Goal: Task Accomplishment & Management: Manage account settings

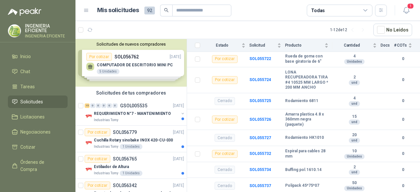
scroll to position [820, 0]
click at [157, 151] on article "Por cotizar SOL056779 [DATE] Cuchilla Rotary sinobake INOX 420-CU-030 Industria…" at bounding box center [130, 139] width 111 height 27
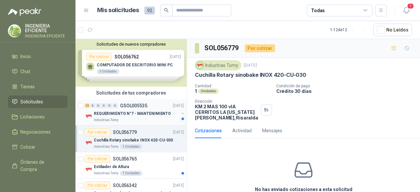
click at [140, 116] on div "REQUERIMIENTO N°7 - MANTENIMIENTO" at bounding box center [136, 114] width 85 height 8
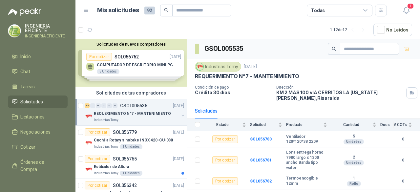
click at [180, 113] on button "button" at bounding box center [182, 115] width 5 height 5
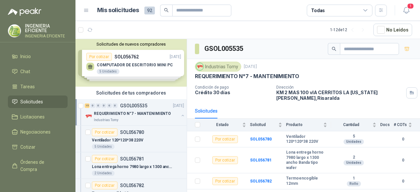
scroll to position [2, 0]
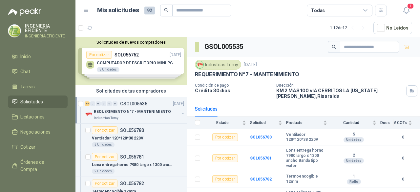
click at [180, 113] on button "button" at bounding box center [182, 113] width 5 height 5
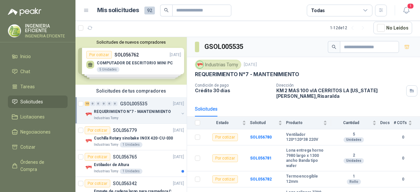
click at [180, 113] on button "button" at bounding box center [182, 113] width 5 height 5
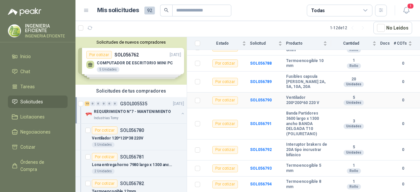
scroll to position [235, 0]
click at [180, 112] on button "button" at bounding box center [182, 113] width 5 height 5
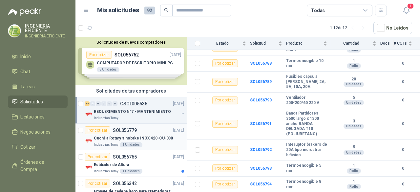
click at [157, 128] on div "Por cotizar SOL056779 [DATE]" at bounding box center [134, 130] width 99 height 8
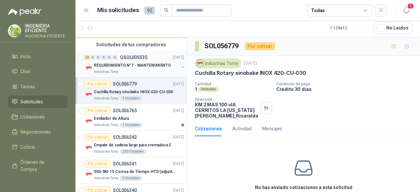
scroll to position [66, 0]
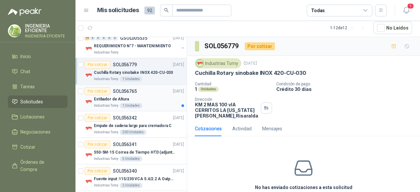
drag, startPoint x: 140, startPoint y: 102, endPoint x: 172, endPoint y: 106, distance: 32.3
click at [140, 103] on div "Industrias Tomy 1 Unidades" at bounding box center [139, 105] width 90 height 5
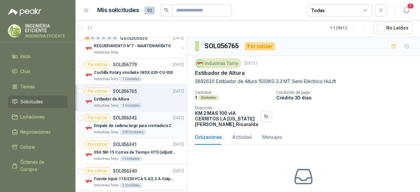
click at [159, 130] on div "Industrias Tomy 200 Unidades" at bounding box center [139, 132] width 90 height 5
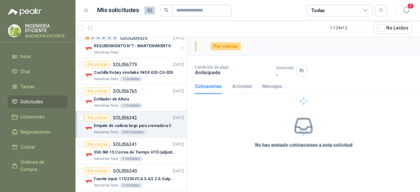
scroll to position [98, 0]
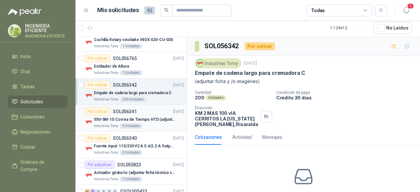
click at [155, 125] on div "Industrias Tomy 5 Unidades" at bounding box center [139, 125] width 90 height 5
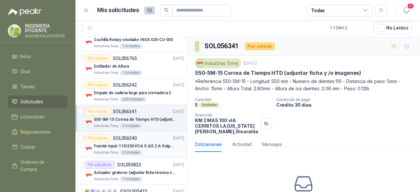
click at [147, 141] on div "Por cotizar SOL056340 [DATE]" at bounding box center [134, 138] width 99 height 8
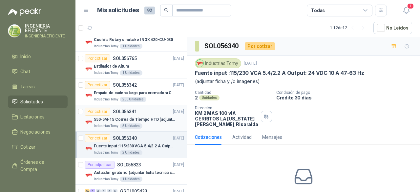
scroll to position [164, 0]
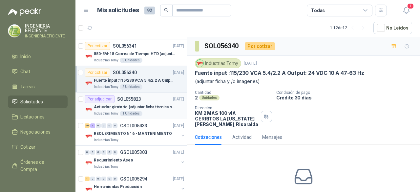
click at [114, 106] on p "Actuador giratorio (adjuntar ficha técnica si es diferente a festo)" at bounding box center [135, 107] width 82 height 6
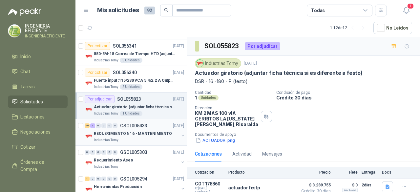
click at [131, 137] on div "Industrias Tomy" at bounding box center [136, 139] width 85 height 5
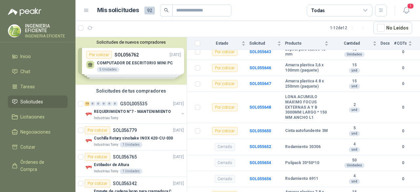
click at [146, 60] on div "Solicitudes de nuevos compradores Por cotizar SOL056762 [DATE] COMPUTADOR DE ES…" at bounding box center [130, 61] width 111 height 48
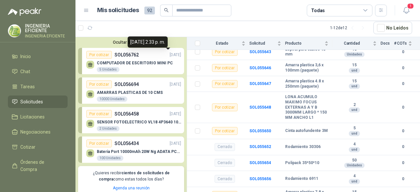
click at [170, 56] on p "[DATE]" at bounding box center [175, 55] width 11 height 6
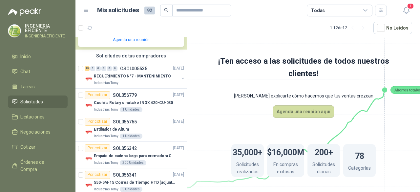
scroll to position [161, 0]
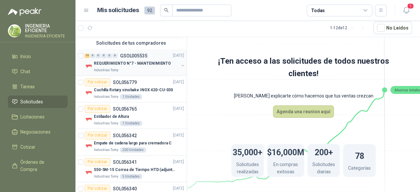
click at [142, 59] on div "15 0 0 0 0 0 GSOL005535 [DATE]" at bounding box center [135, 56] width 101 height 8
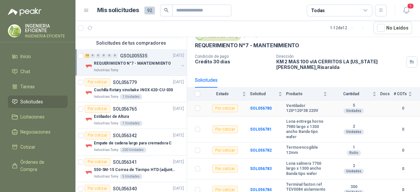
scroll to position [66, 0]
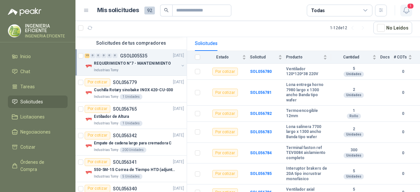
click at [403, 10] on icon "button" at bounding box center [406, 10] width 8 height 8
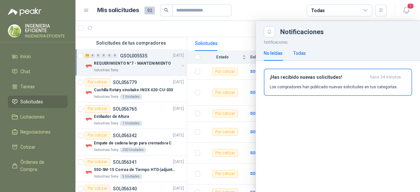
click at [304, 52] on div "Todas" at bounding box center [299, 53] width 13 height 7
click at [273, 56] on div "No leídas" at bounding box center [273, 53] width 19 height 15
click at [292, 83] on div "¡Has recibido nuevas solicitudes! hace 34 minutos Los compradores han publicado…" at bounding box center [338, 81] width 136 height 15
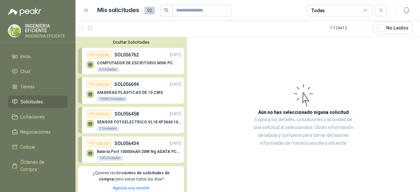
scroll to position [98, 0]
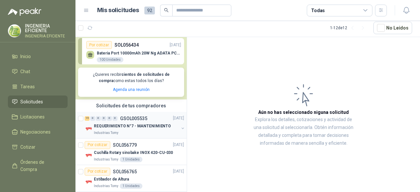
click at [155, 121] on div "15 0 0 0 0 0 GSOL005535 [DATE]" at bounding box center [135, 118] width 101 height 8
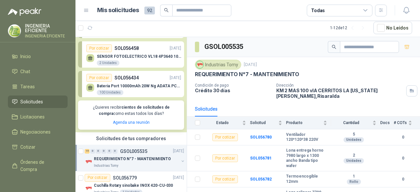
scroll to position [98, 0]
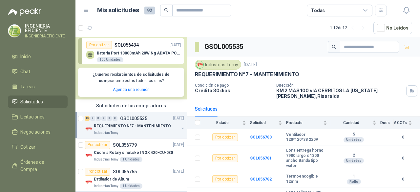
click at [142, 116] on p "GSOL005535" at bounding box center [133, 118] width 27 height 5
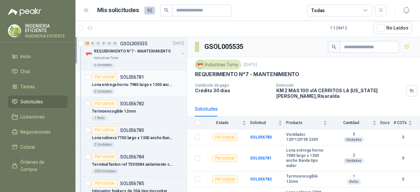
scroll to position [197, 0]
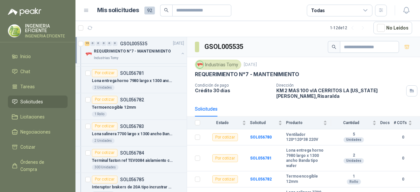
click at [151, 55] on div "REQUERIMIENTO N°7 - MANTENIMIENTO" at bounding box center [136, 52] width 85 height 8
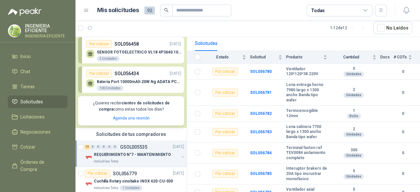
scroll to position [131, 0]
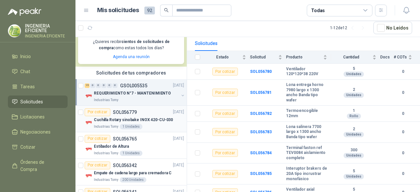
click at [154, 120] on p "Cuchilla Rotary sinobake INOX 420-CU-030" at bounding box center [133, 120] width 79 height 6
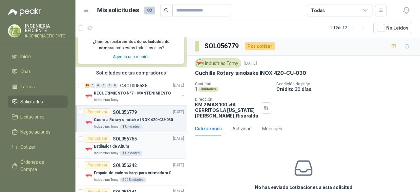
click at [155, 135] on div "Por cotizar SOL056765 [DATE]" at bounding box center [134, 139] width 99 height 8
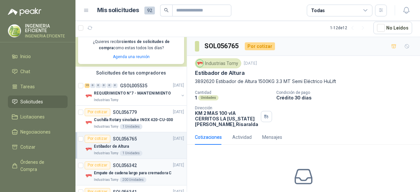
click at [156, 164] on div "Por cotizar SOL056342 [DATE]" at bounding box center [134, 165] width 99 height 8
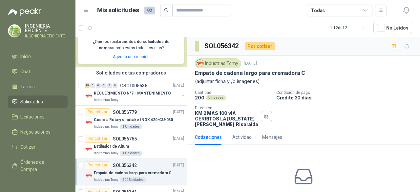
scroll to position [197, 0]
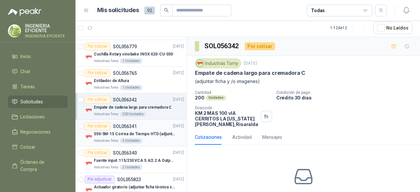
click at [144, 131] on p "550-5M-15 Correa de Tiempo HTD (adjuntar ficha y /o imagenes)" at bounding box center [135, 134] width 82 height 6
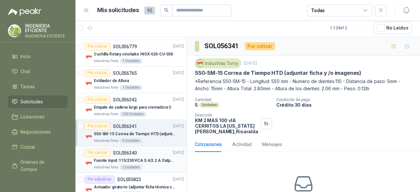
click at [158, 149] on div "Por cotizar SOL056340 [DATE]" at bounding box center [134, 153] width 99 height 8
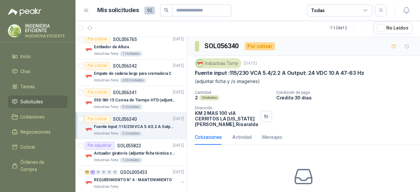
scroll to position [262, 0]
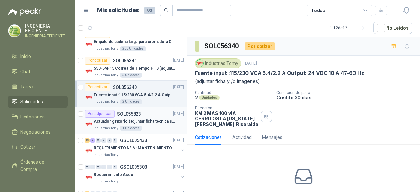
click at [156, 112] on div "Por adjudicar SOL055823 [DATE]" at bounding box center [134, 114] width 99 height 8
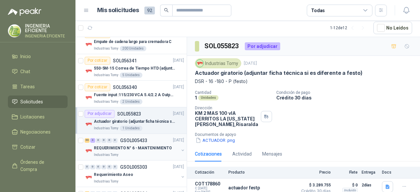
click at [151, 140] on div "66 3 0 0 0 0 GSOL005433 [DATE]" at bounding box center [135, 140] width 101 height 8
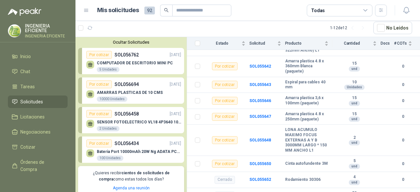
click at [104, 39] on div "Ocultar Solicitudes Por cotizar SOL056762 [DATE] COMPUTADOR DE ESCRITORIO MINI …" at bounding box center [130, 117] width 111 height 161
click at [133, 41] on button "Ocultar Solicitudes" at bounding box center [131, 42] width 106 height 5
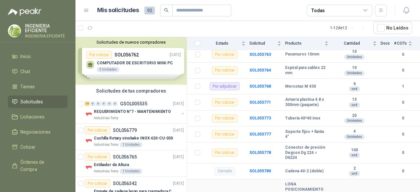
scroll to position [1180, 0]
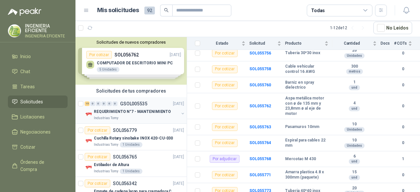
click at [168, 114] on div "REQUERIMIENTO N°7 - MANTENIMIENTO" at bounding box center [136, 112] width 85 height 8
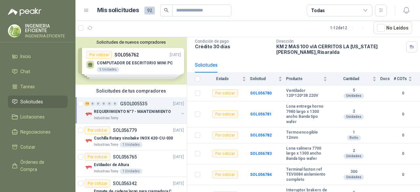
scroll to position [98, 0]
